Goal: Book appointment/travel/reservation

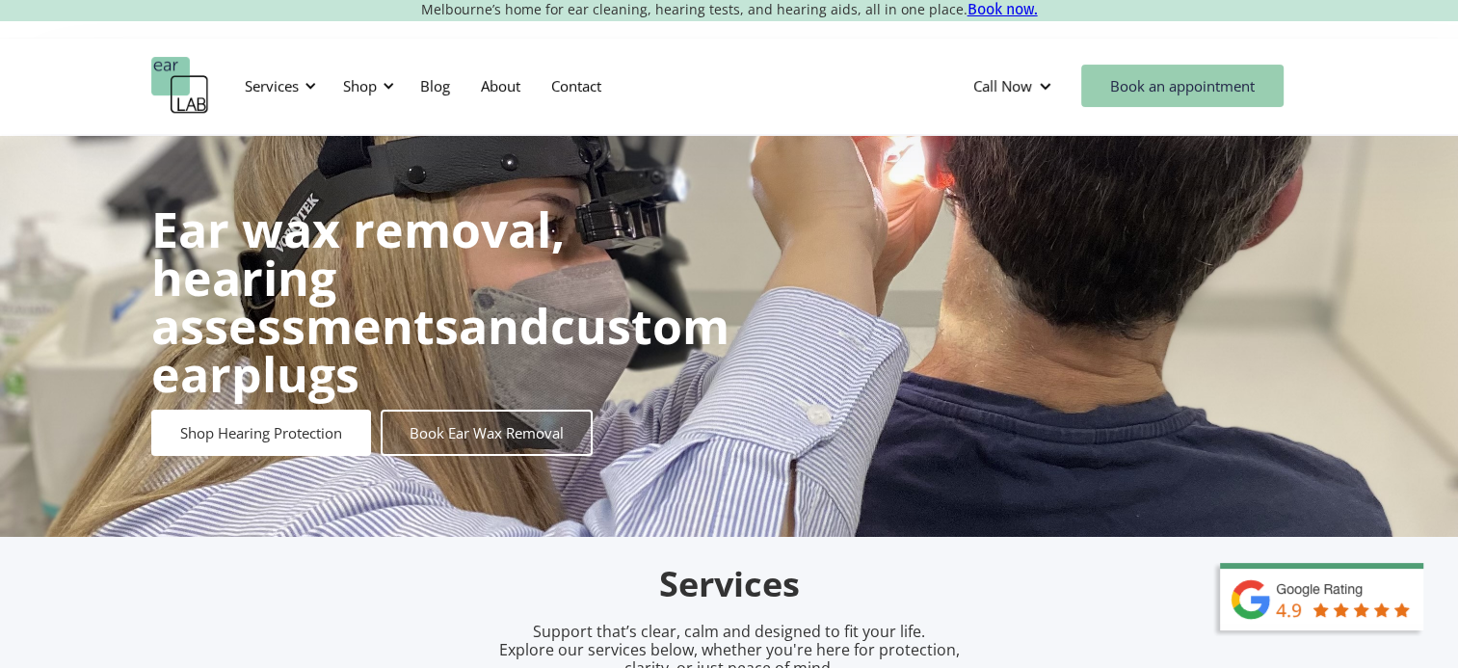
click at [1162, 92] on link "Book an appointment" at bounding box center [1182, 86] width 202 height 42
click at [996, 83] on div "Call Now" at bounding box center [1002, 85] width 59 height 19
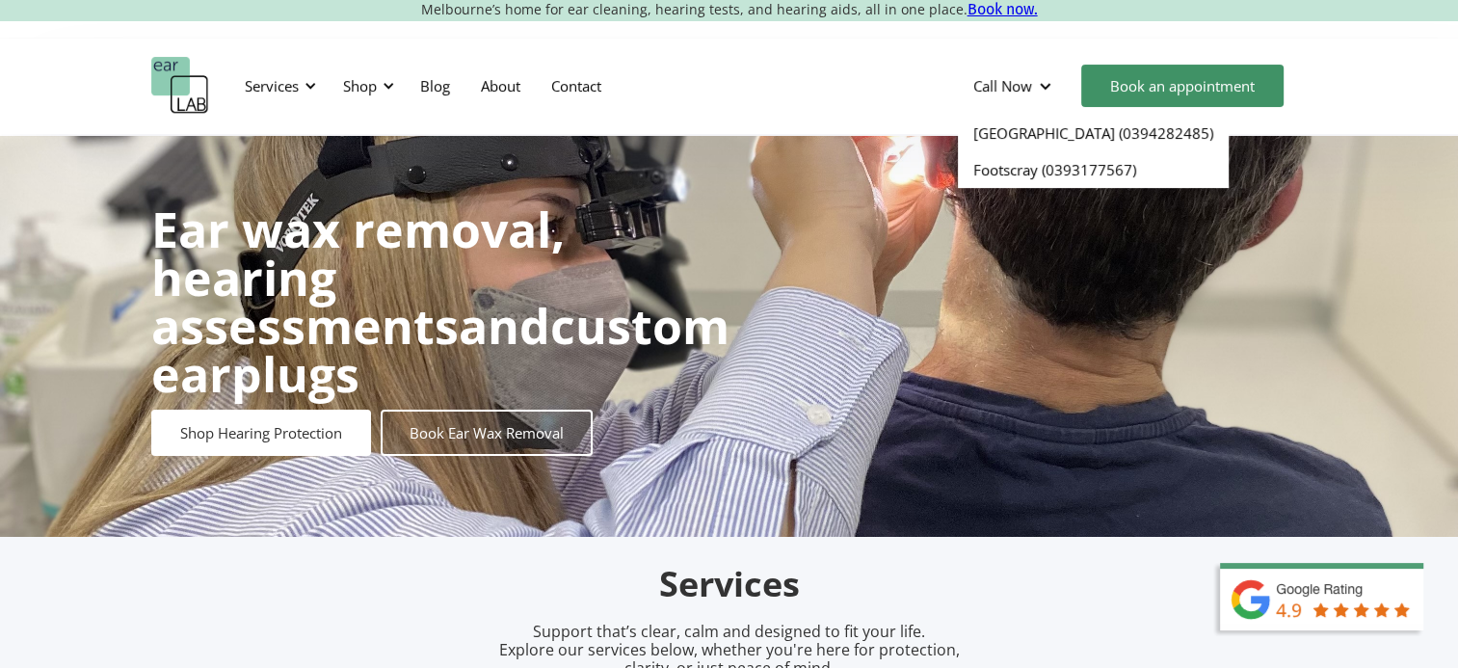
click at [885, 131] on div "Services Microsuction Unblocking your ears in the safest, fastest way possible.…" at bounding box center [729, 86] width 1458 height 96
